Goal: Transaction & Acquisition: Purchase product/service

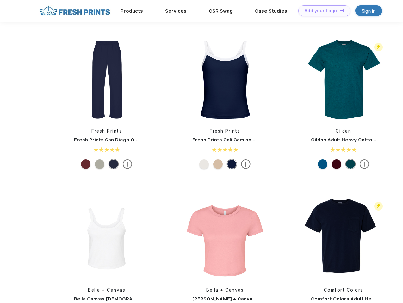
click at [322, 11] on link "Add your Logo Design Tool" at bounding box center [324, 10] width 52 height 11
click at [0, 0] on div "Design Tool" at bounding box center [0, 0] width 0 height 0
click at [339, 10] on link "Add your Logo Design Tool" at bounding box center [324, 10] width 52 height 11
click at [107, 80] on img at bounding box center [106, 80] width 84 height 84
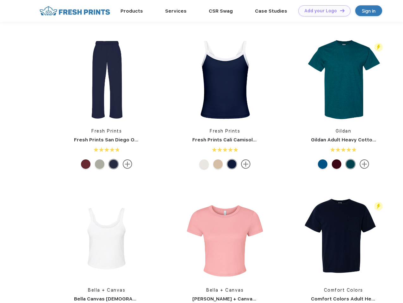
click at [86, 164] on div at bounding box center [85, 164] width 9 height 9
click at [100, 164] on div at bounding box center [99, 164] width 9 height 9
click at [113, 164] on div at bounding box center [113, 164] width 9 height 9
click at [225, 80] on img at bounding box center [225, 80] width 84 height 84
